Goal: Task Accomplishment & Management: Complete application form

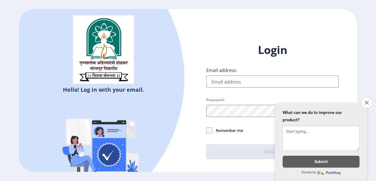
click at [236, 80] on input "Email address:" at bounding box center [272, 82] width 132 height 12
type input "[EMAIL_ADDRESS][DOMAIN_NAME]"
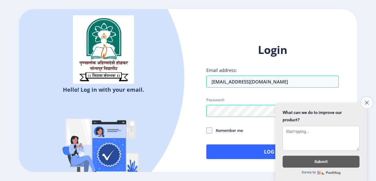
click at [364, 100] on button "Close survey" at bounding box center [366, 102] width 13 height 13
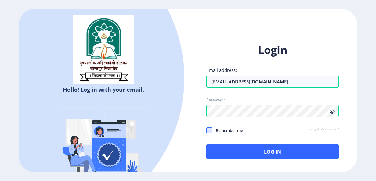
click at [211, 131] on span at bounding box center [209, 131] width 6 height 6
click at [207, 131] on input "Remember me" at bounding box center [206, 130] width 0 height 0
checkbox input "true"
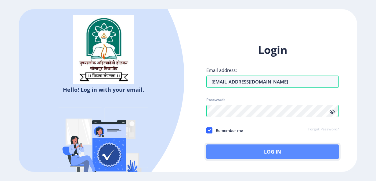
click at [246, 149] on button "Log In" at bounding box center [272, 152] width 132 height 15
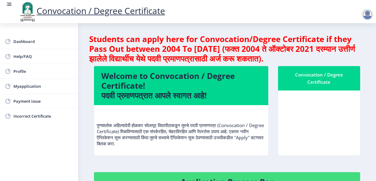
drag, startPoint x: 373, startPoint y: 9, endPoint x: 375, endPoint y: 18, distance: 9.9
click at [375, 18] on div at bounding box center [368, 15] width 15 height 12
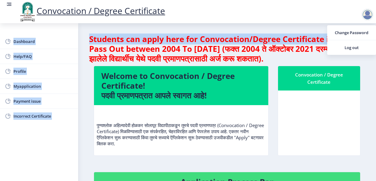
drag, startPoint x: 375, startPoint y: 18, endPoint x: 376, endPoint y: 32, distance: 14.1
click at [376, 32] on html "Convocation / Degree Certificate Dashboard Help/FAQ Profile Myapplication Payme…" at bounding box center [188, 90] width 376 height 181
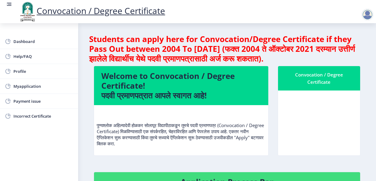
drag, startPoint x: 376, startPoint y: 32, endPoint x: 368, endPoint y: 66, distance: 34.3
click at [29, 85] on span "Myapplication" at bounding box center [43, 86] width 60 height 7
